Goal: Information Seeking & Learning: Learn about a topic

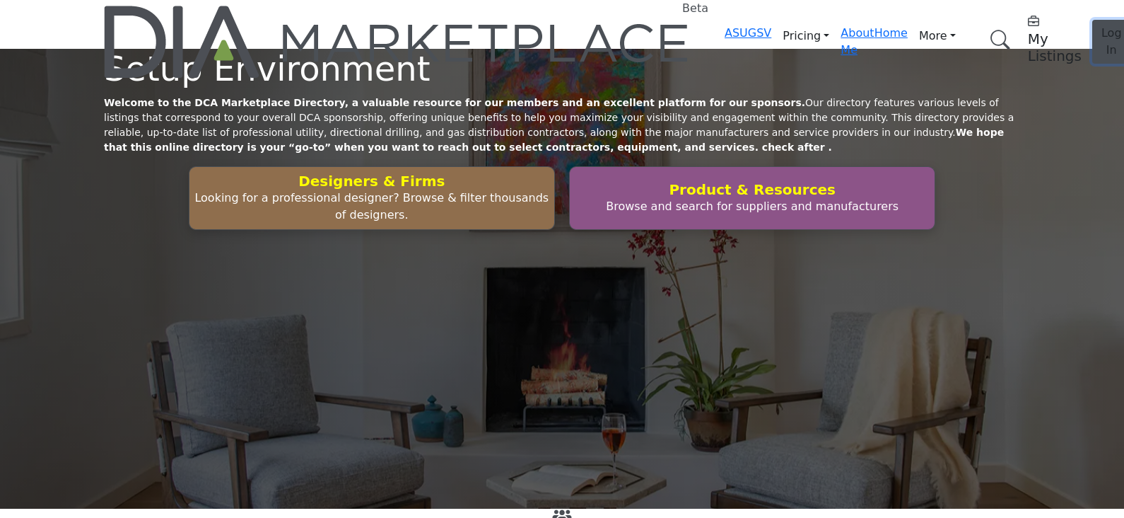
click at [1092, 33] on button "Log In" at bounding box center [1111, 42] width 39 height 44
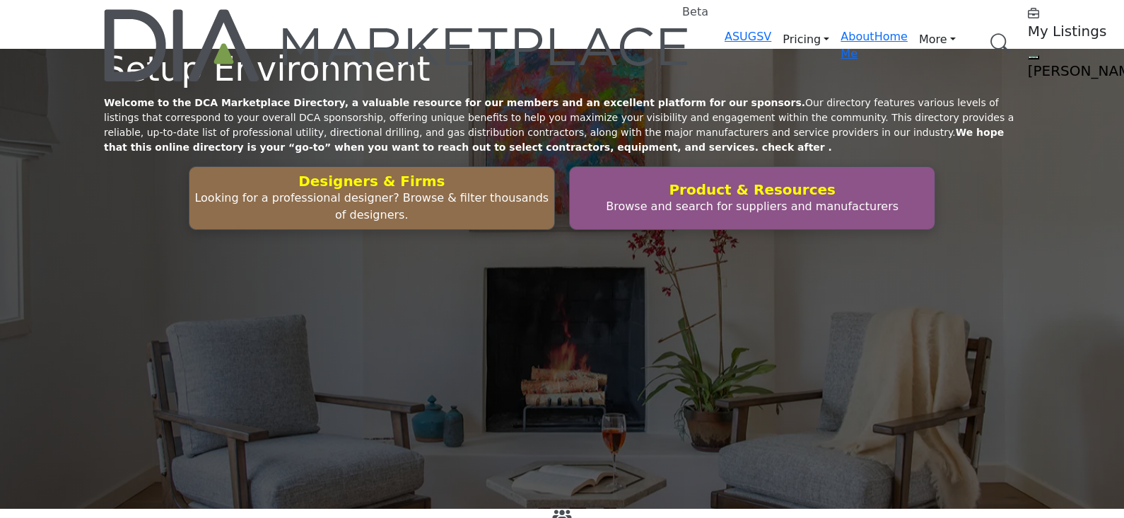
click at [0, 0] on link "Browse Categories" at bounding box center [0, 0] width 0 height 0
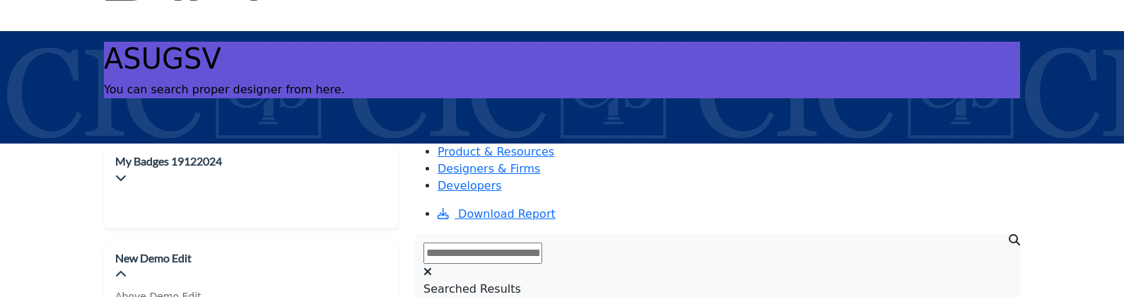
scroll to position [176, 0]
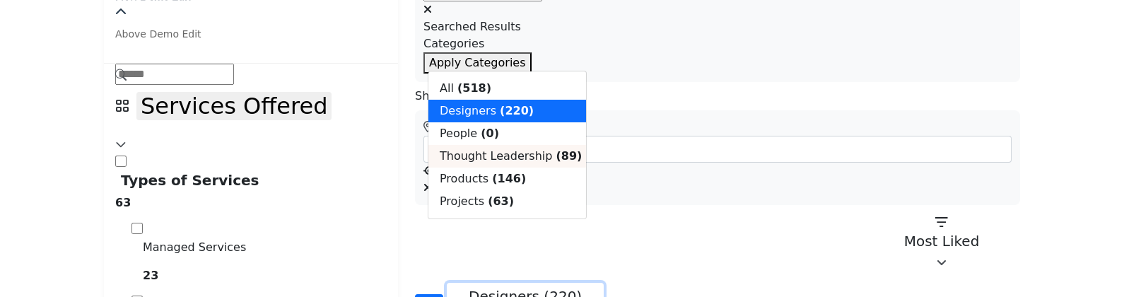
scroll to position [353, 0]
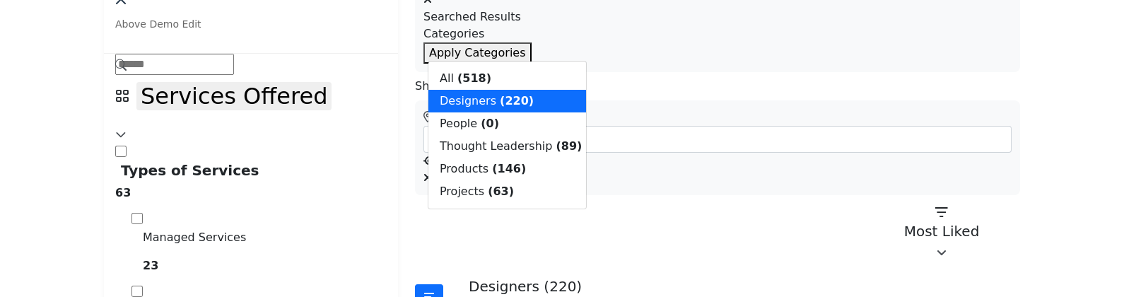
click at [502, 175] on b "(146)" at bounding box center [509, 168] width 34 height 13
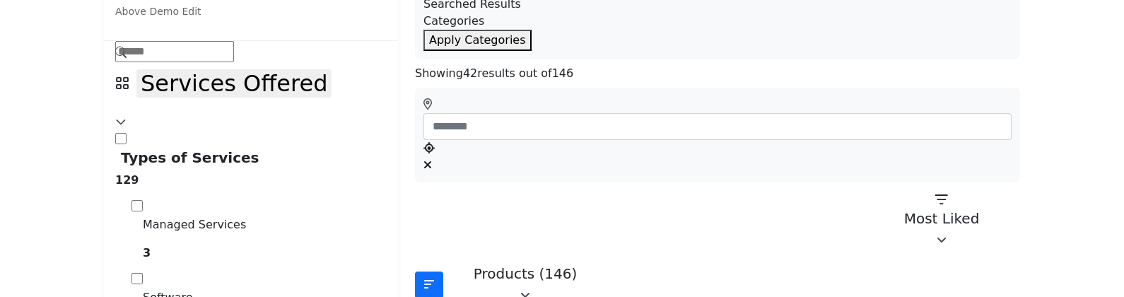
scroll to position [176, 0]
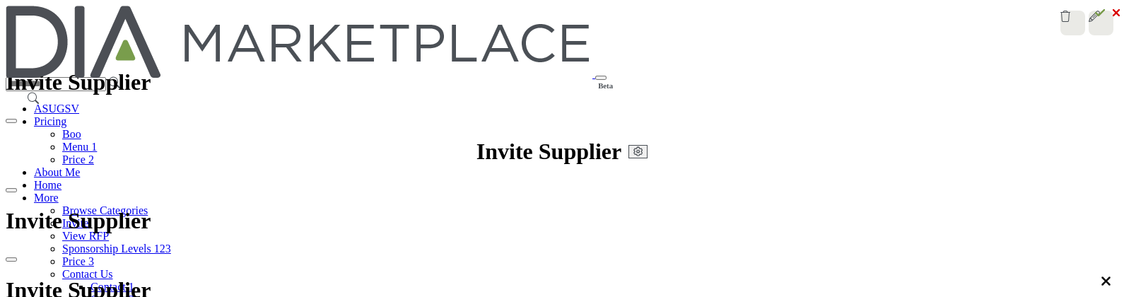
click at [148, 204] on link "Browse Categories" at bounding box center [105, 210] width 86 height 12
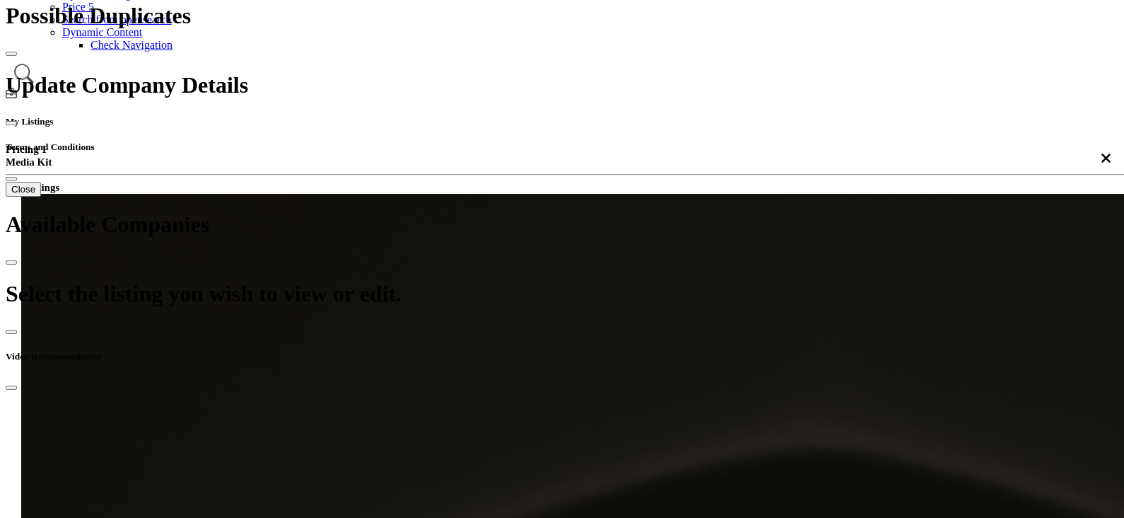
scroll to position [530, 0]
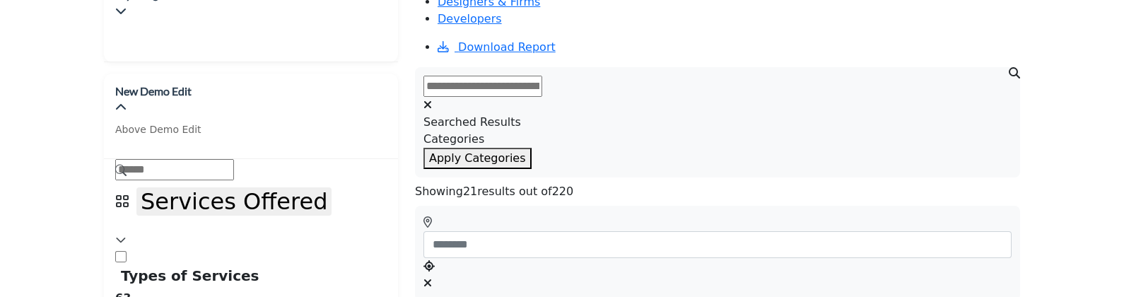
scroll to position [265, 0]
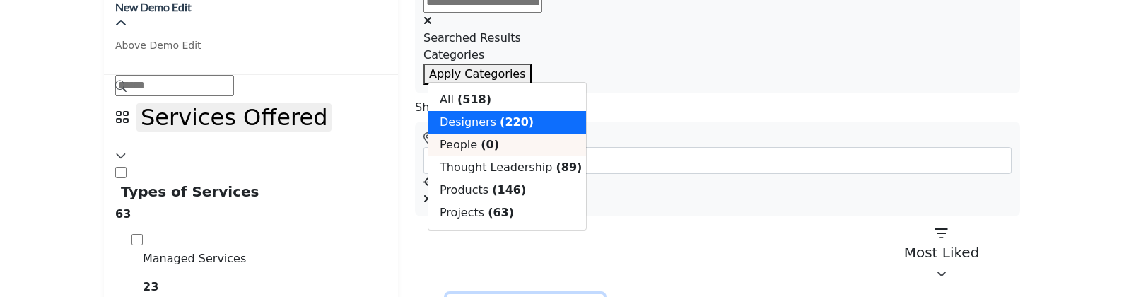
scroll to position [353, 0]
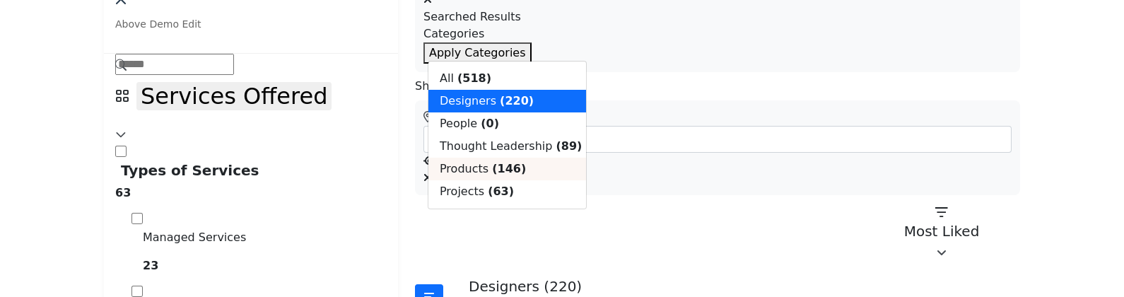
click at [496, 175] on b "(146)" at bounding box center [509, 168] width 34 height 13
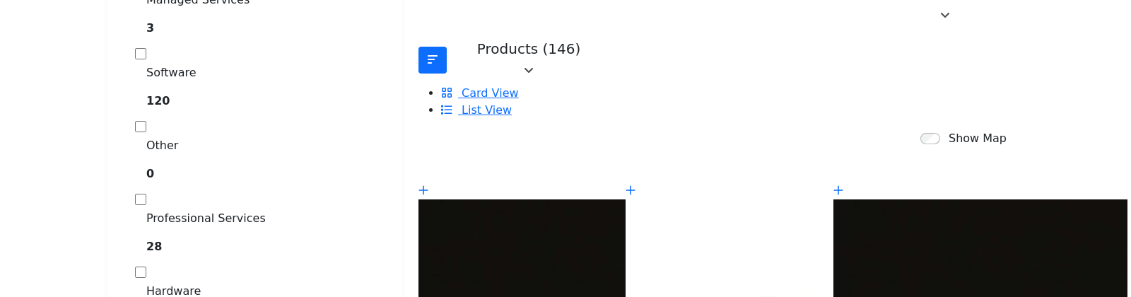
scroll to position [706, 0]
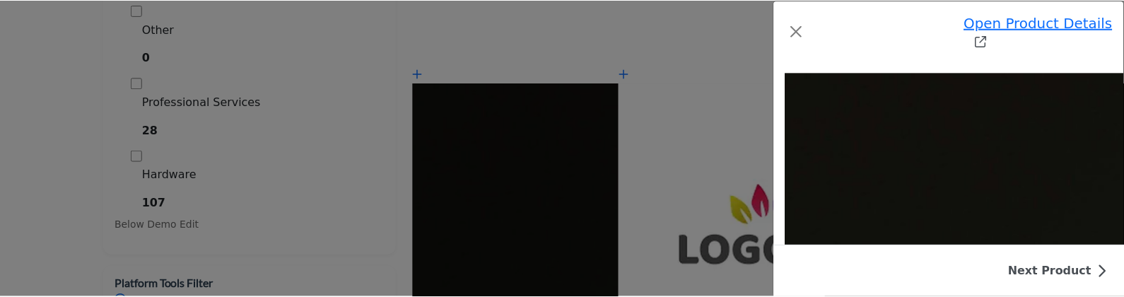
scroll to position [0, 0]
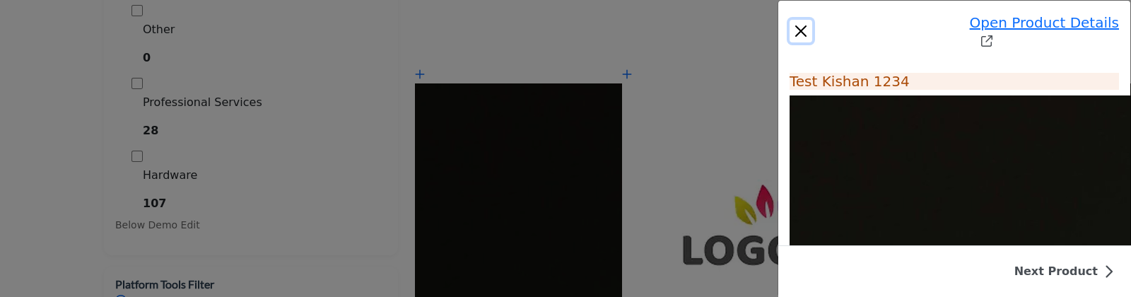
click at [790, 22] on button "Close" at bounding box center [801, 31] width 23 height 23
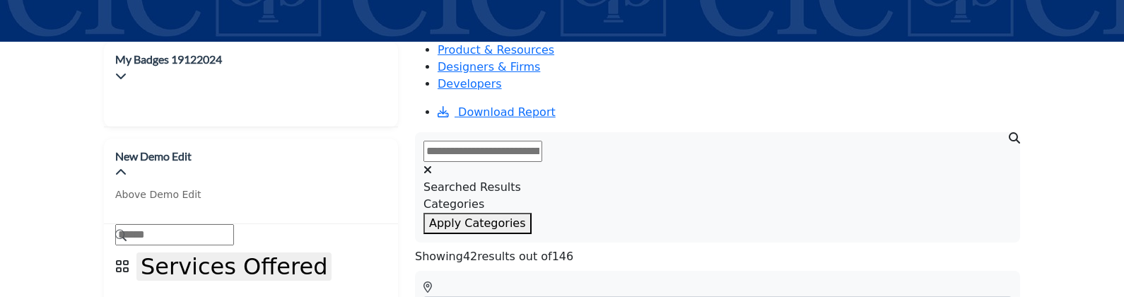
scroll to position [176, 0]
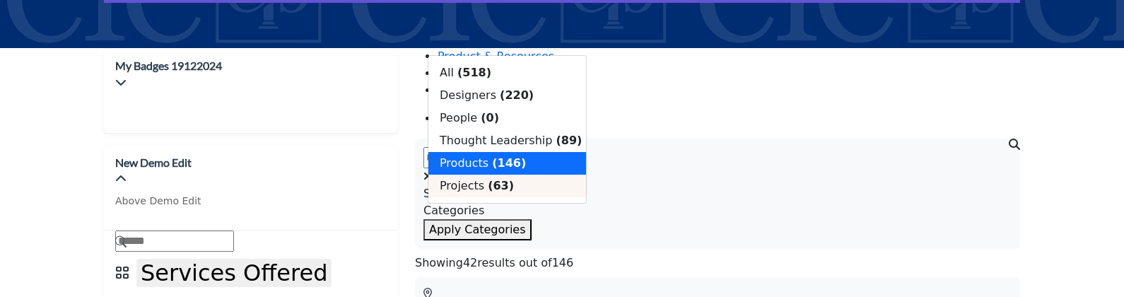
click at [488, 185] on b "(63)" at bounding box center [501, 185] width 26 height 13
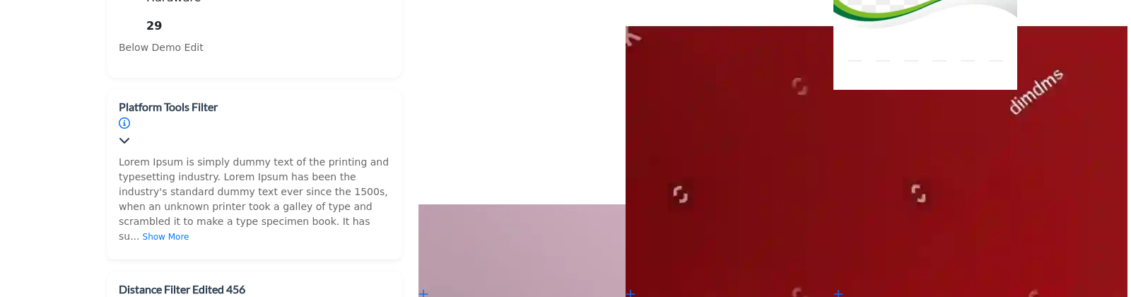
scroll to position [972, 0]
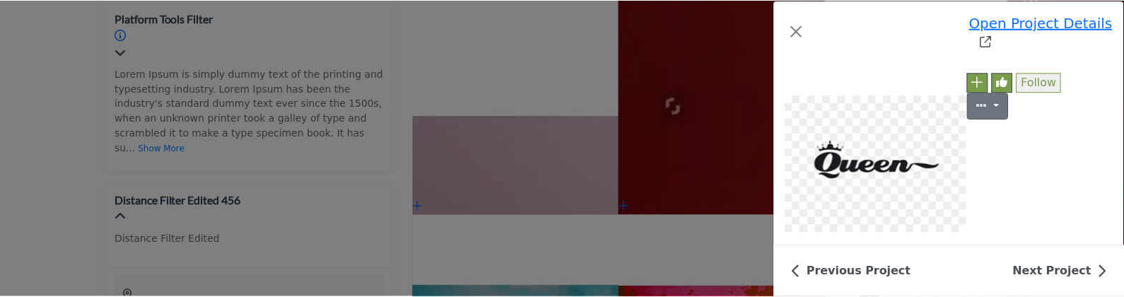
scroll to position [531, 0]
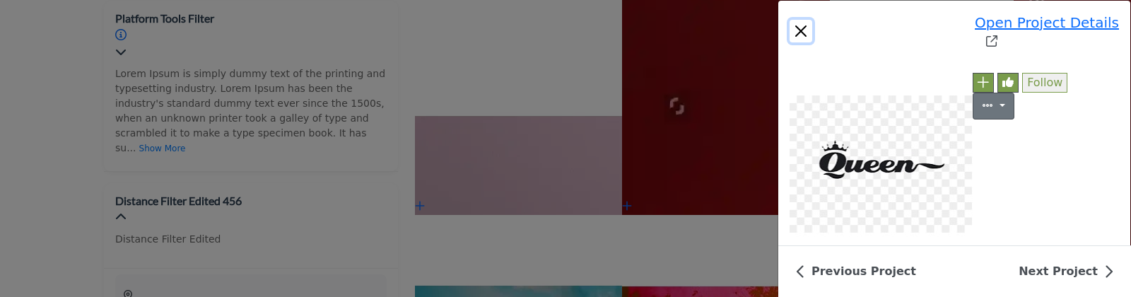
click at [790, 20] on button "Close" at bounding box center [801, 31] width 23 height 23
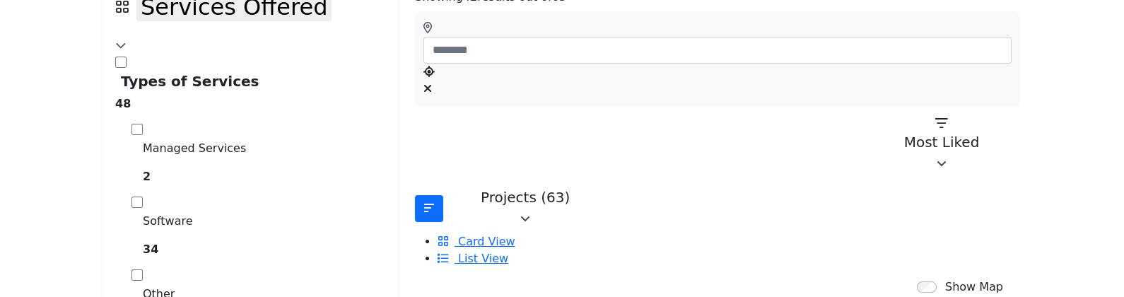
scroll to position [176, 0]
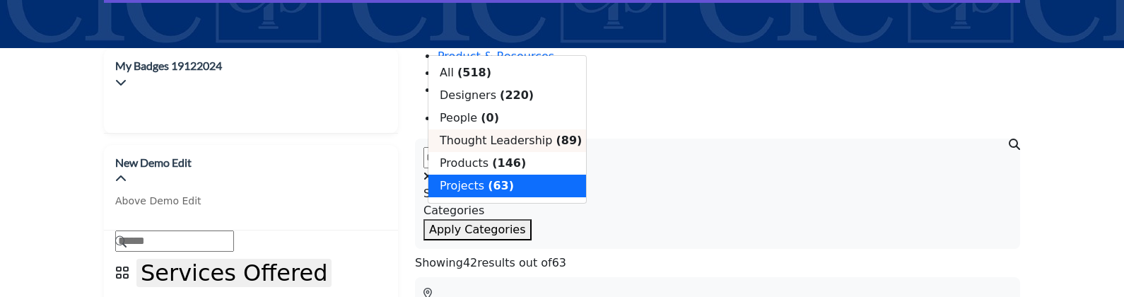
click at [491, 134] on span "Thought Leadership" at bounding box center [496, 140] width 112 height 13
click at [491, 147] on input "text" at bounding box center [483, 157] width 119 height 21
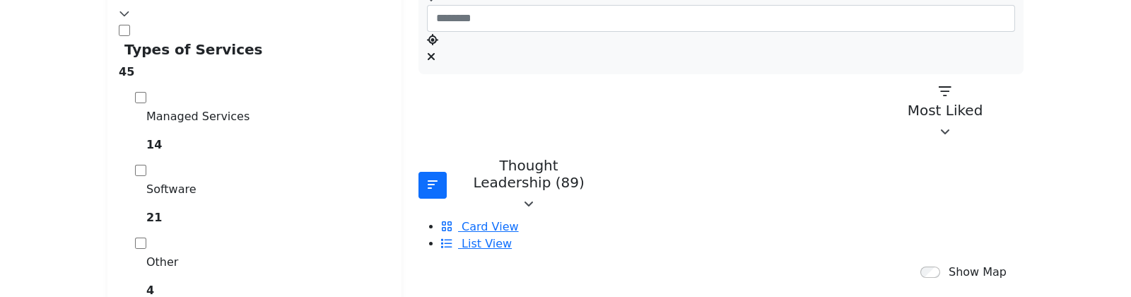
scroll to position [618, 0]
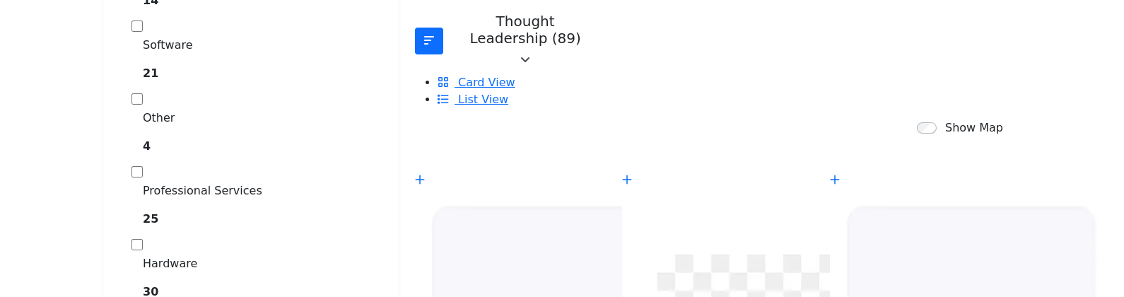
click at [0, 0] on div at bounding box center [0, 0] width 0 height 0
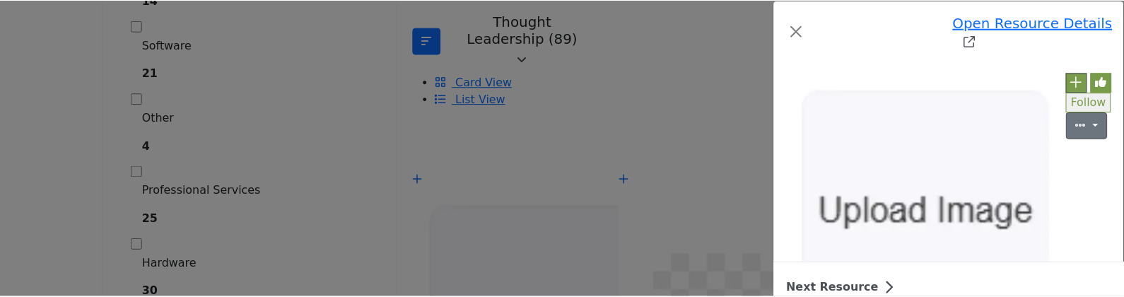
scroll to position [675, 0]
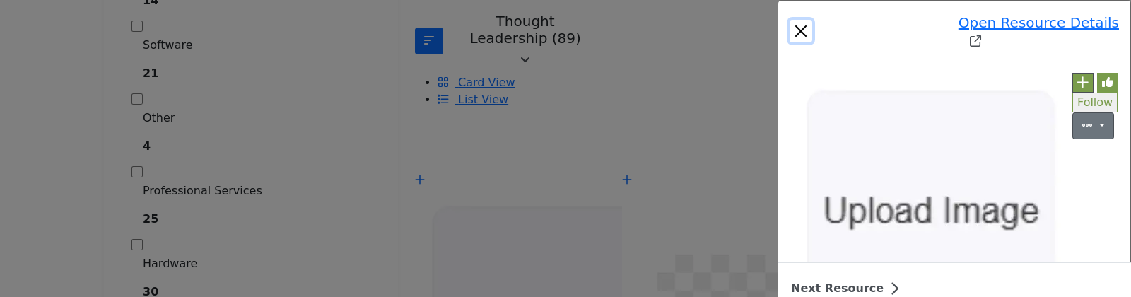
click at [790, 21] on button "Close" at bounding box center [801, 31] width 23 height 23
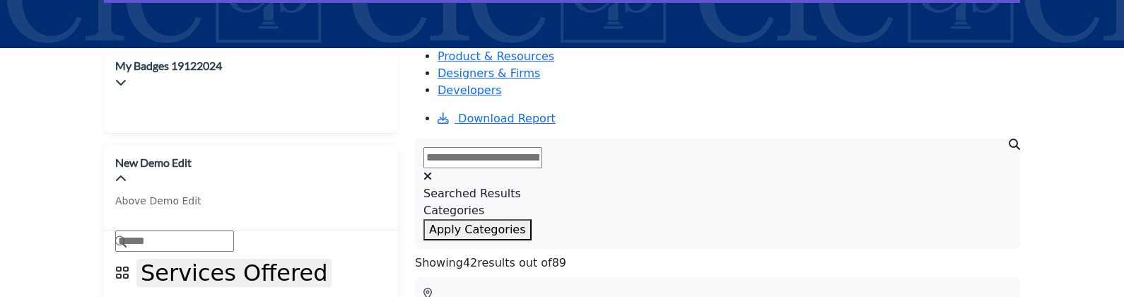
scroll to position [0, 0]
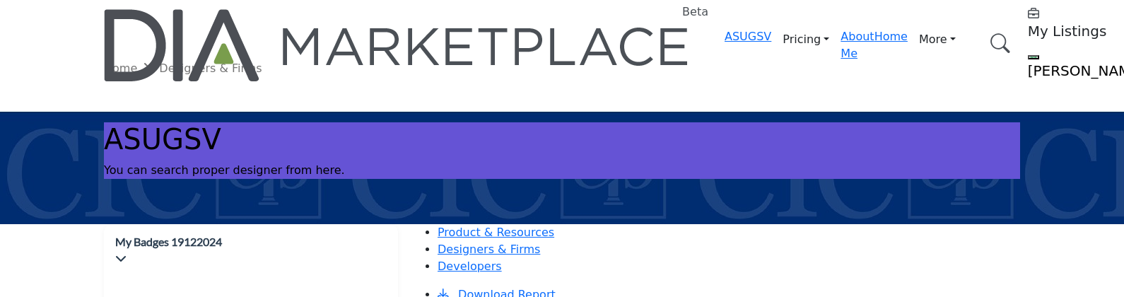
click at [1028, 62] on h5 "[PERSON_NAME]" at bounding box center [1116, 70] width 177 height 17
